Goal: Answer question/provide support

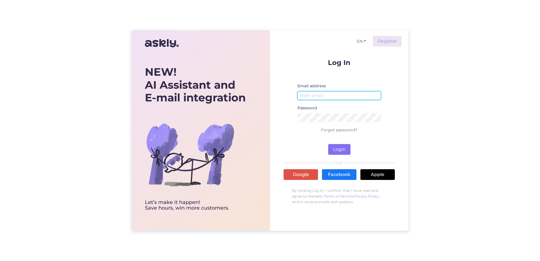
type input "[PERSON_NAME][EMAIL_ADDRESS][PERSON_NAME][DOMAIN_NAME]"
click at [339, 152] on button "Login" at bounding box center [339, 149] width 22 height 11
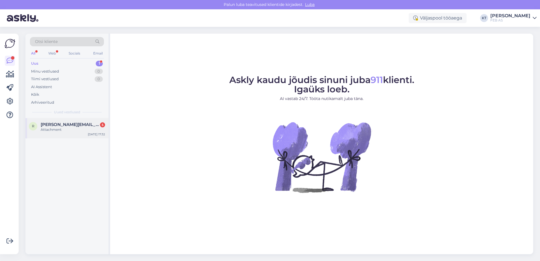
click at [66, 127] on div "Attachment" at bounding box center [73, 129] width 64 height 5
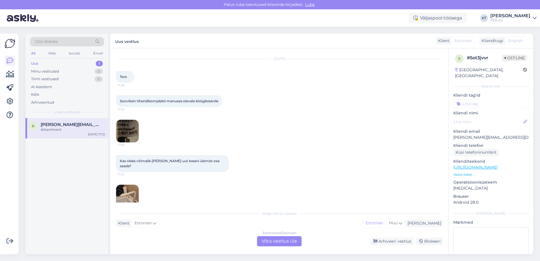
scroll to position [19, 0]
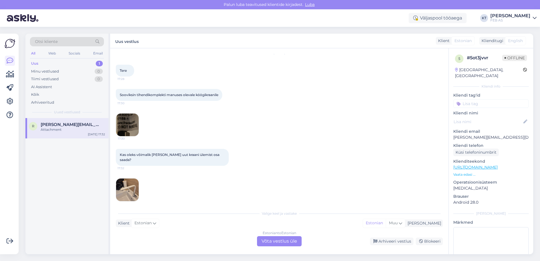
click at [128, 126] on img at bounding box center [127, 125] width 23 height 23
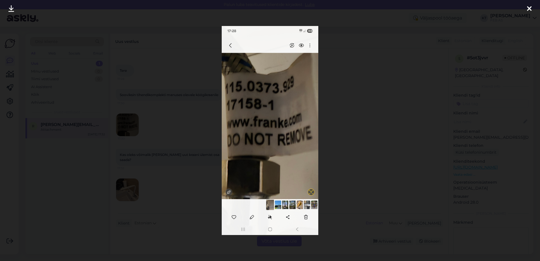
click at [531, 6] on icon at bounding box center [529, 8] width 5 height 7
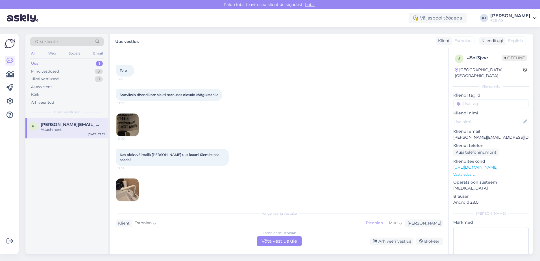
click at [123, 190] on img at bounding box center [127, 189] width 23 height 23
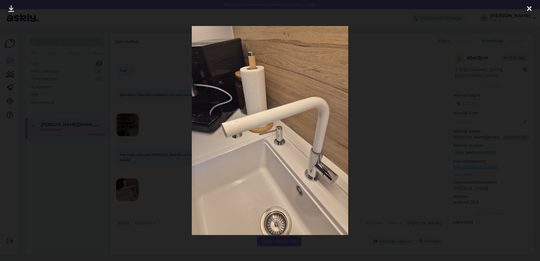
click at [532, 11] on div at bounding box center [528, 9] width 11 height 18
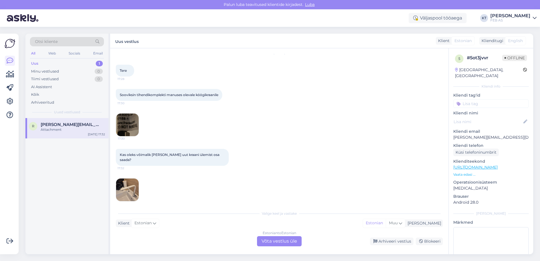
click at [127, 117] on img at bounding box center [127, 125] width 23 height 23
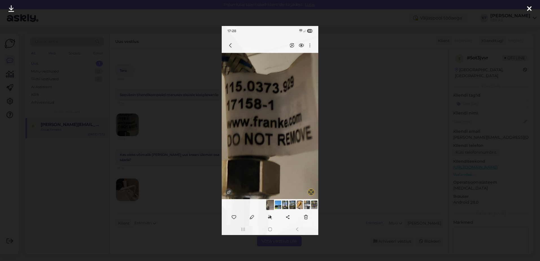
click at [525, 8] on div at bounding box center [528, 9] width 11 height 18
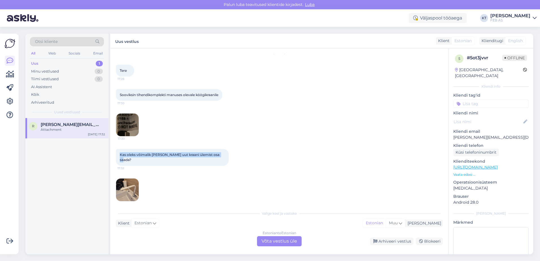
drag, startPoint x: 219, startPoint y: 154, endPoint x: 115, endPoint y: 148, distance: 104.3
click at [115, 148] on div "Vestlus algas [DATE] Tere 17:28 Sooviksin tihendikomplekti manuses olevale köög…" at bounding box center [279, 151] width 338 height 206
copy span "Kas oleks võimalik [PERSON_NAME] uut kraani ülemist osa saada?"
click at [260, 242] on div "Estonian to Estonian Võta vestlus üle" at bounding box center [279, 241] width 45 height 10
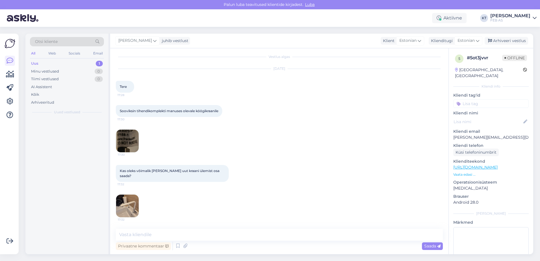
scroll to position [0, 0]
